Goal: Task Accomplishment & Management: Complete application form

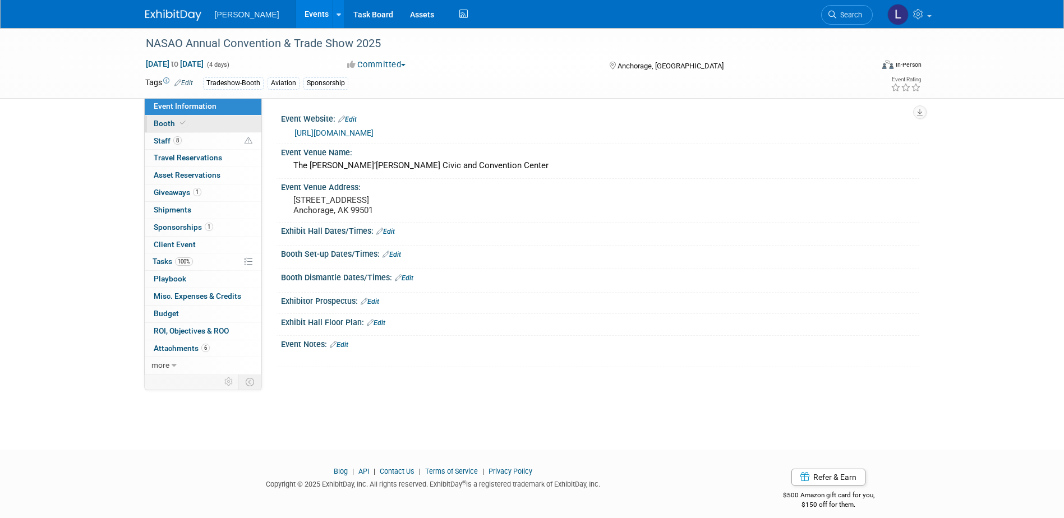
click at [184, 124] on icon at bounding box center [183, 123] width 6 height 6
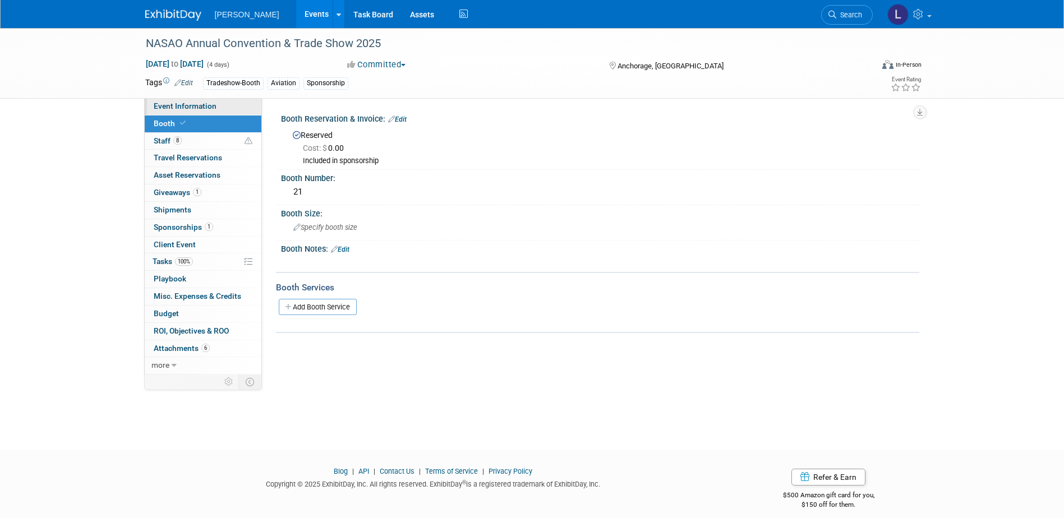
click at [200, 107] on span "Event Information" at bounding box center [185, 106] width 63 height 9
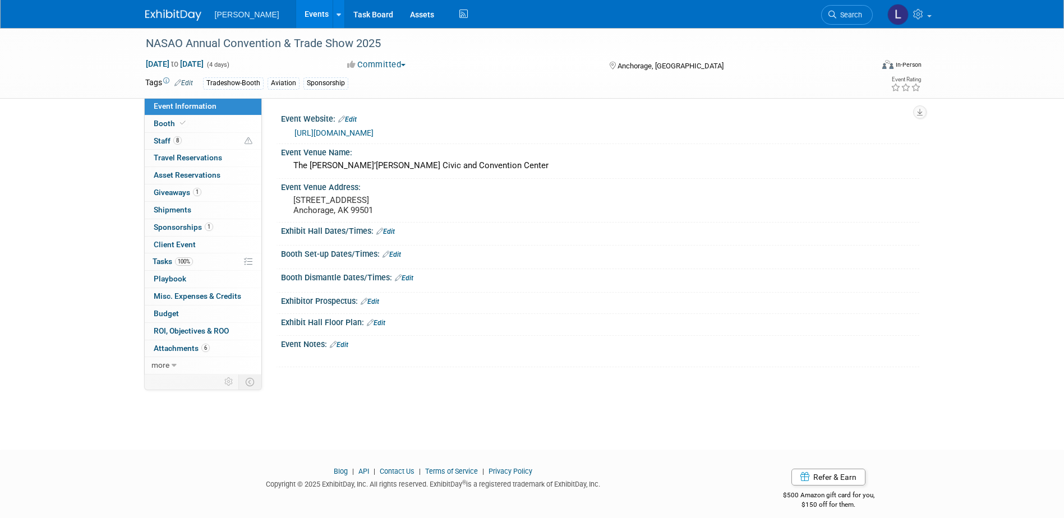
click at [343, 131] on link "[URL][DOMAIN_NAME]" at bounding box center [334, 132] width 79 height 9
click at [191, 259] on span "100%" at bounding box center [184, 262] width 18 height 8
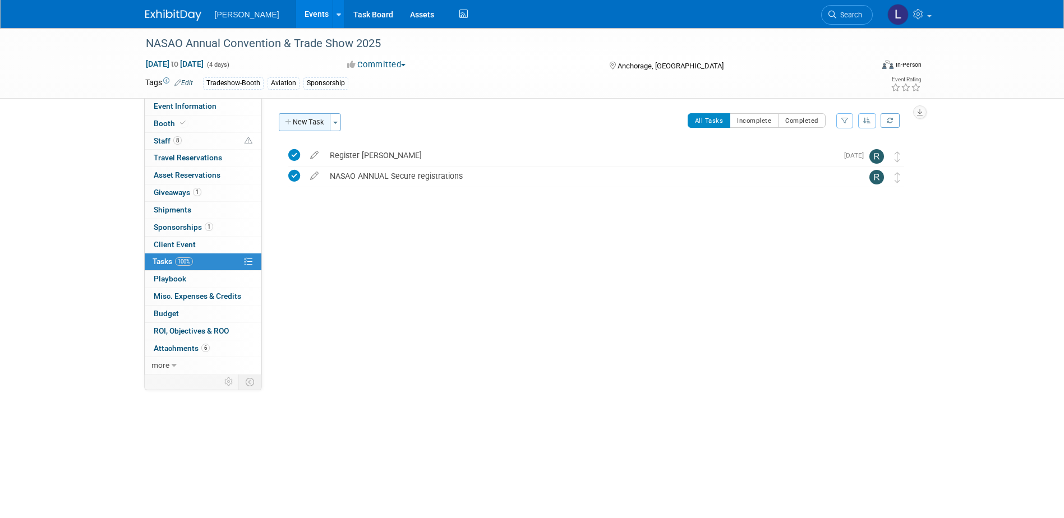
click at [296, 123] on button "New Task" at bounding box center [305, 122] width 52 height 18
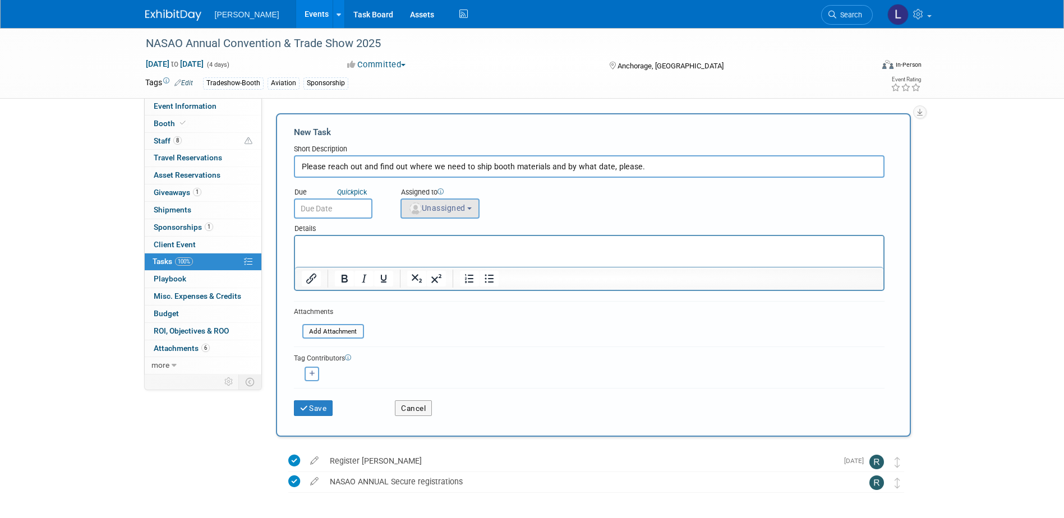
type input "Please reach out and find out where we need to ship booth materials and by what…"
click at [448, 204] on span "Unassigned" at bounding box center [436, 208] width 57 height 9
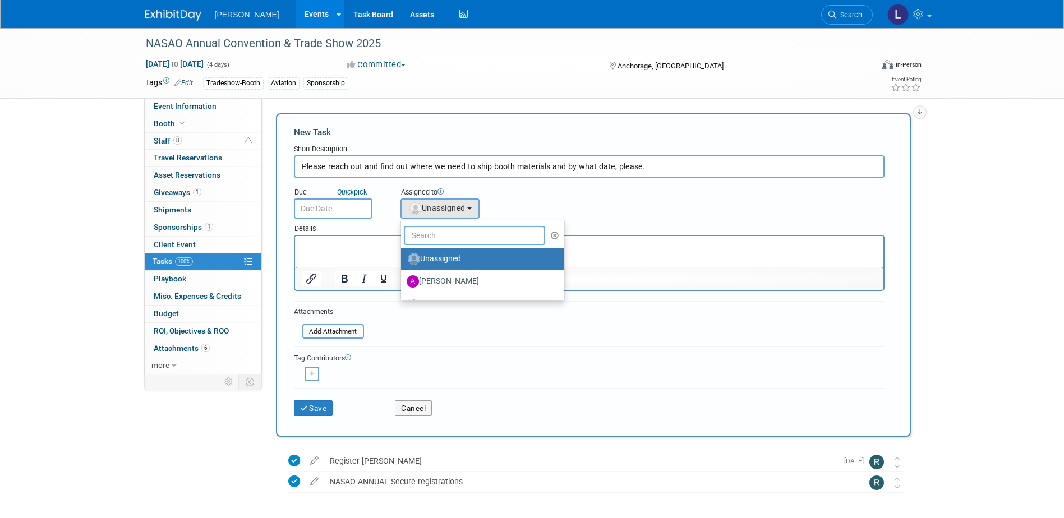
click at [445, 238] on input "text" at bounding box center [475, 235] width 142 height 19
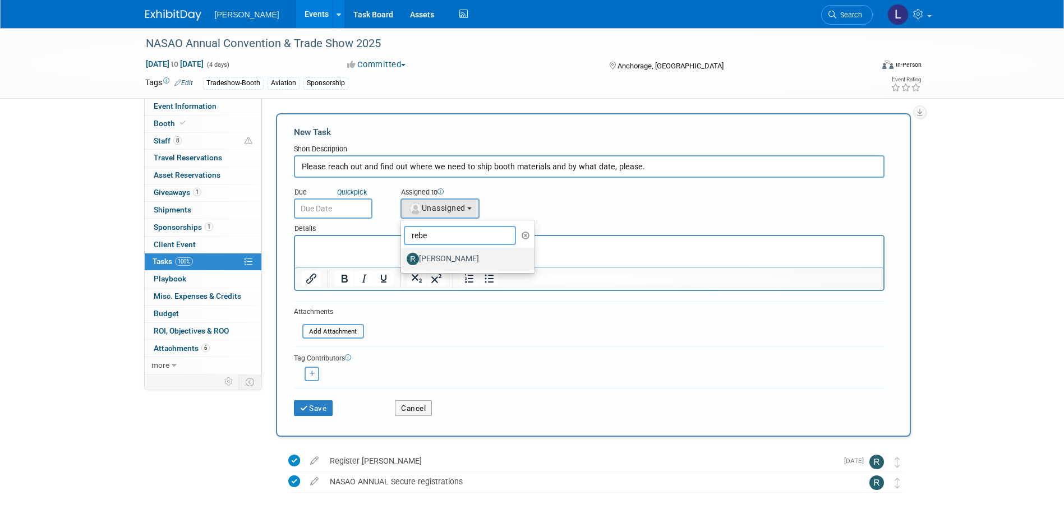
type input "rebe"
click at [452, 257] on label "[PERSON_NAME]" at bounding box center [465, 259] width 117 height 18
click at [403, 257] on input "[PERSON_NAME]" at bounding box center [399, 257] width 7 height 7
select select "844a177d-a181-44ff-a72a-5731d68e4351"
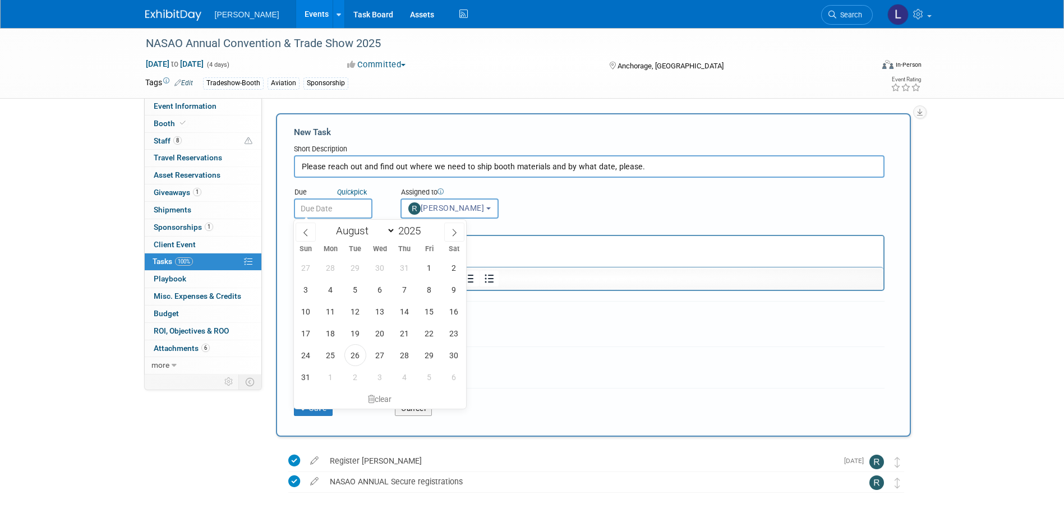
click at [357, 213] on input "text" at bounding box center [333, 209] width 79 height 20
click at [359, 347] on span "26" at bounding box center [356, 356] width 22 height 22
type input "[DATE]"
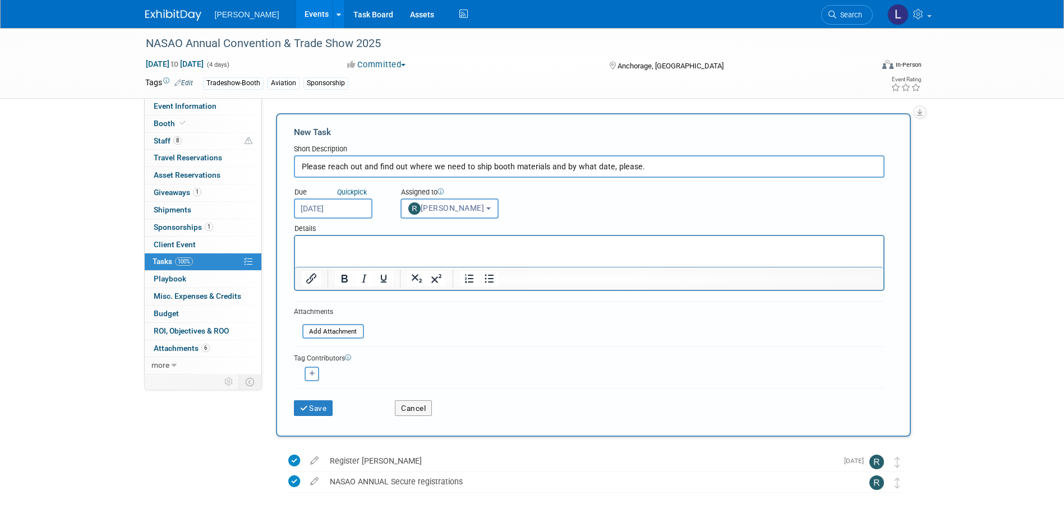
click at [310, 377] on icon "button" at bounding box center [313, 374] width 6 height 6
select select
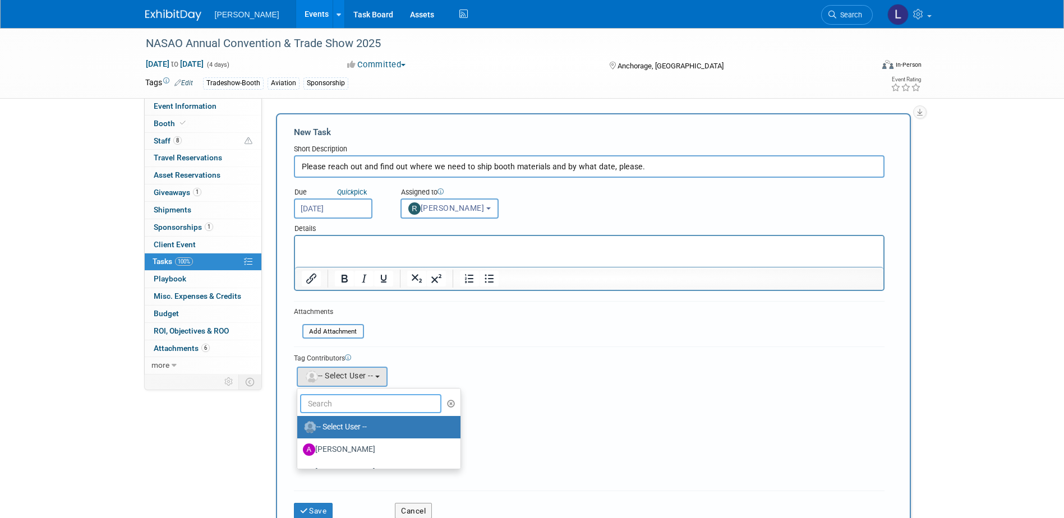
click at [333, 411] on input "text" at bounding box center [371, 403] width 142 height 19
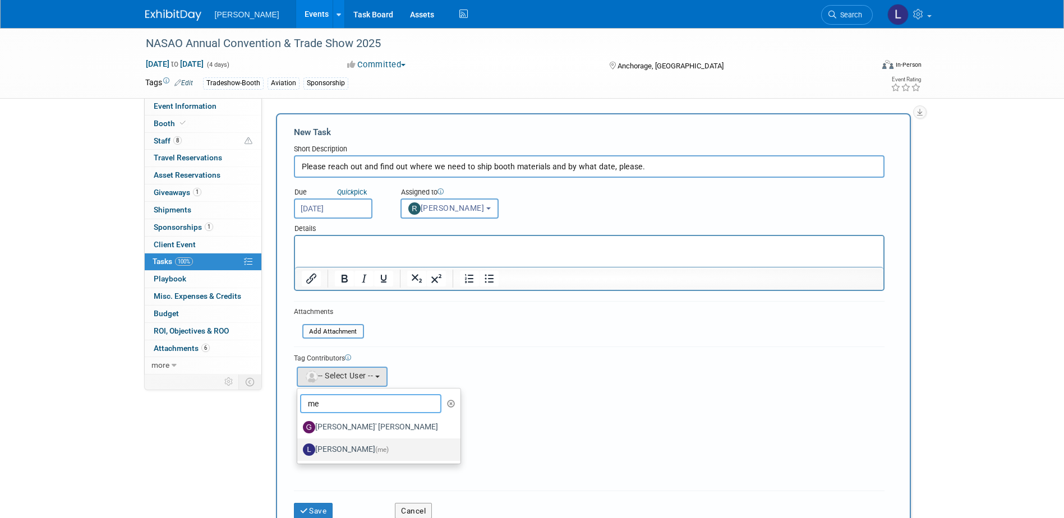
type input "me"
click at [346, 455] on label "[PERSON_NAME] (me)" at bounding box center [376, 450] width 146 height 18
click at [299, 452] on input "[PERSON_NAME] (me)" at bounding box center [295, 448] width 7 height 7
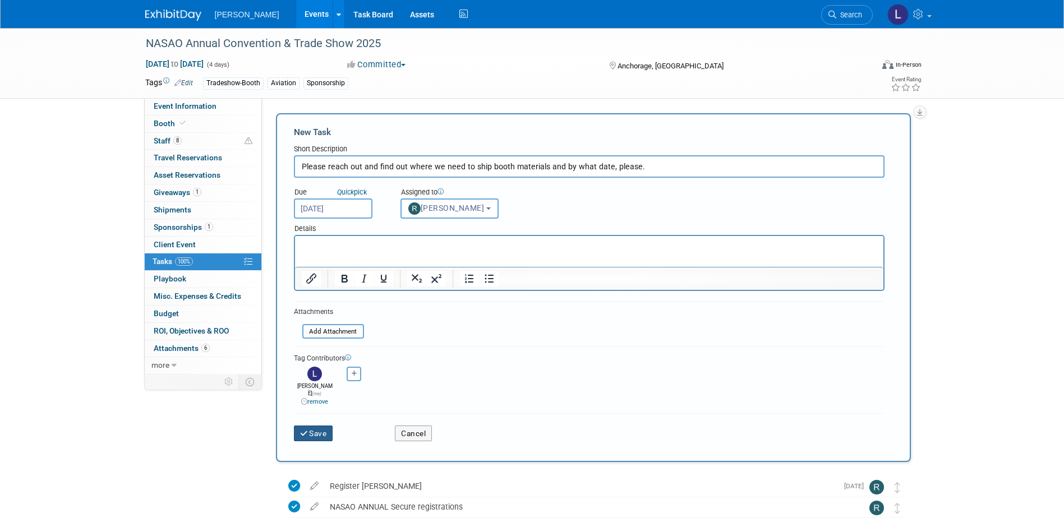
click at [314, 426] on button "Save" at bounding box center [313, 434] width 39 height 16
